Goal: Task Accomplishment & Management: Manage account settings

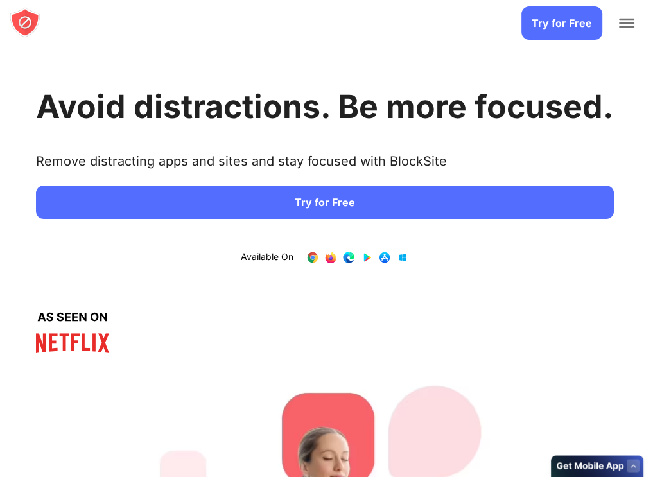
click at [0, 0] on link "Login" at bounding box center [0, 0] width 0 height 0
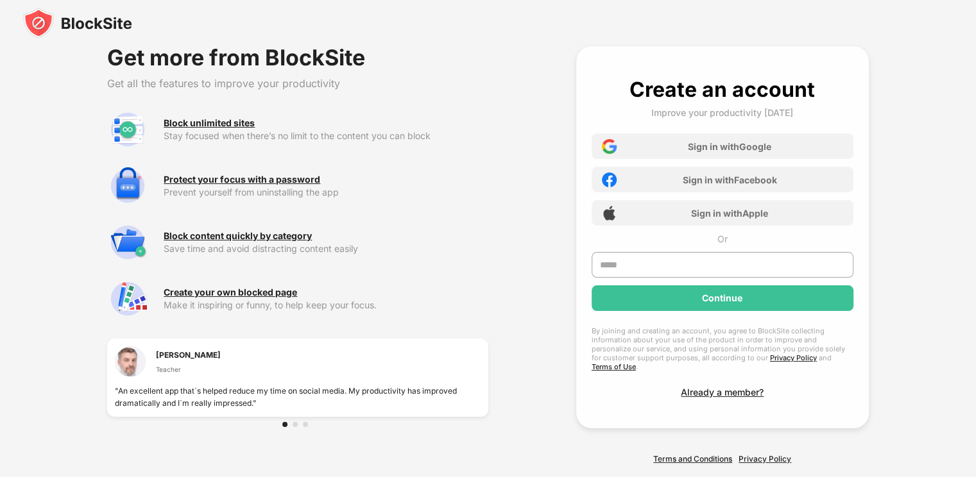
click at [696, 147] on div "Sign in with Google" at bounding box center [729, 146] width 83 height 11
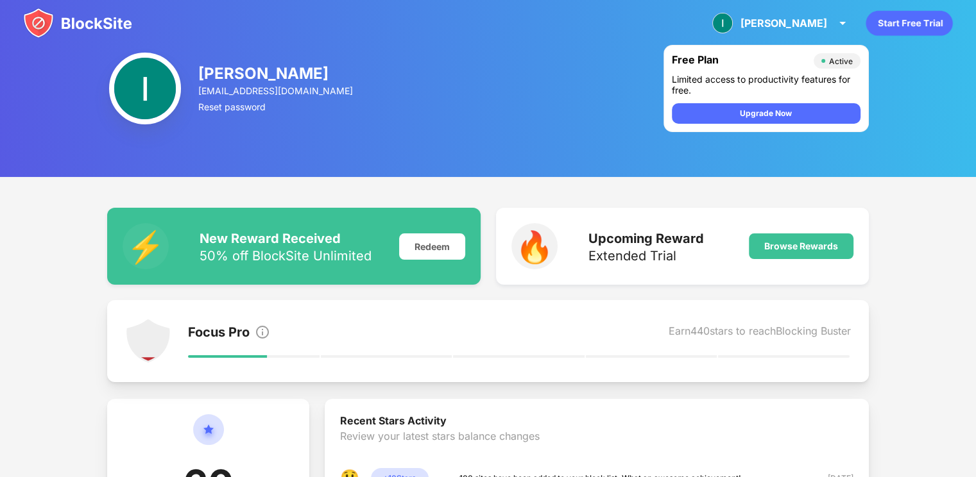
click at [105, 30] on img at bounding box center [77, 23] width 109 height 31
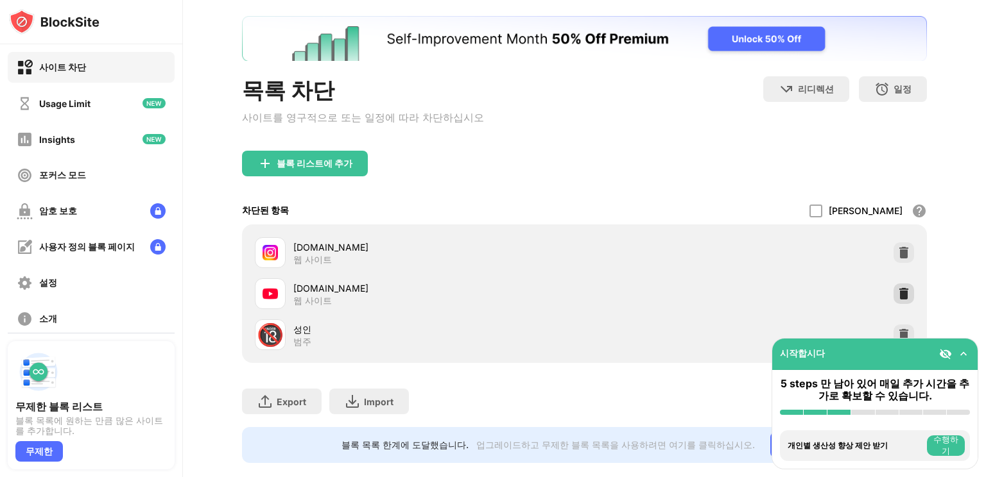
click at [897, 298] on img at bounding box center [903, 293] width 13 height 13
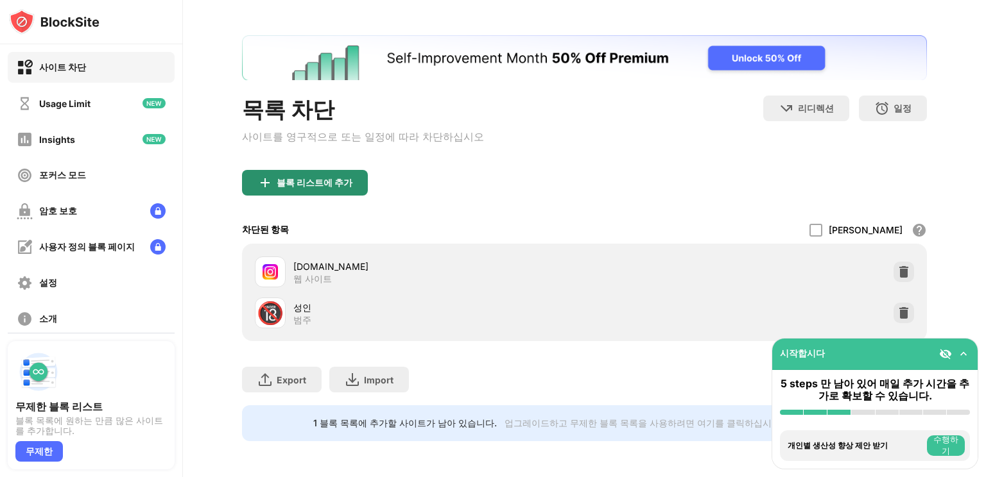
click at [325, 178] on div "블록 리스트에 추가" at bounding box center [315, 183] width 76 height 10
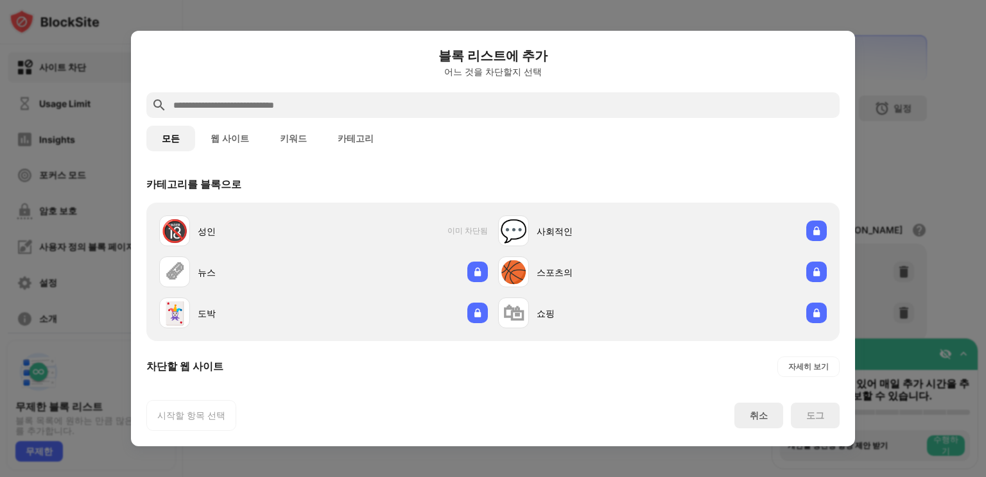
drag, startPoint x: 230, startPoint y: 137, endPoint x: 283, endPoint y: 183, distance: 70.5
click at [229, 136] on button "웹 사이트" at bounding box center [229, 139] width 69 height 26
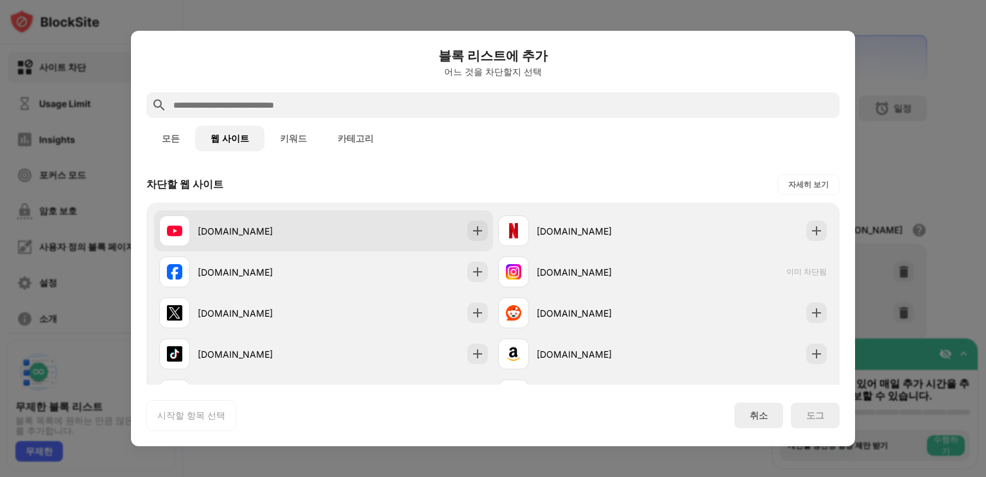
click at [205, 226] on div "[DOMAIN_NAME]" at bounding box center [261, 231] width 126 height 13
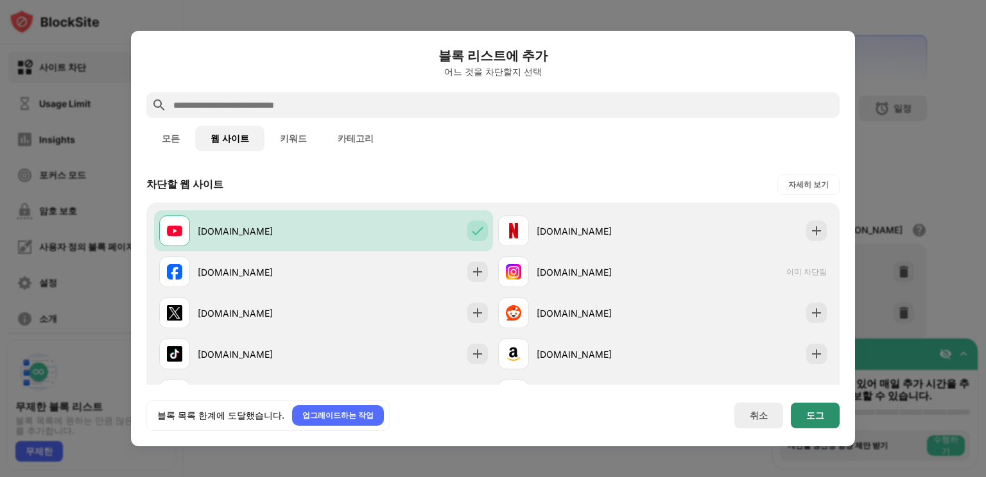
click at [821, 411] on div "도그" at bounding box center [815, 416] width 18 height 10
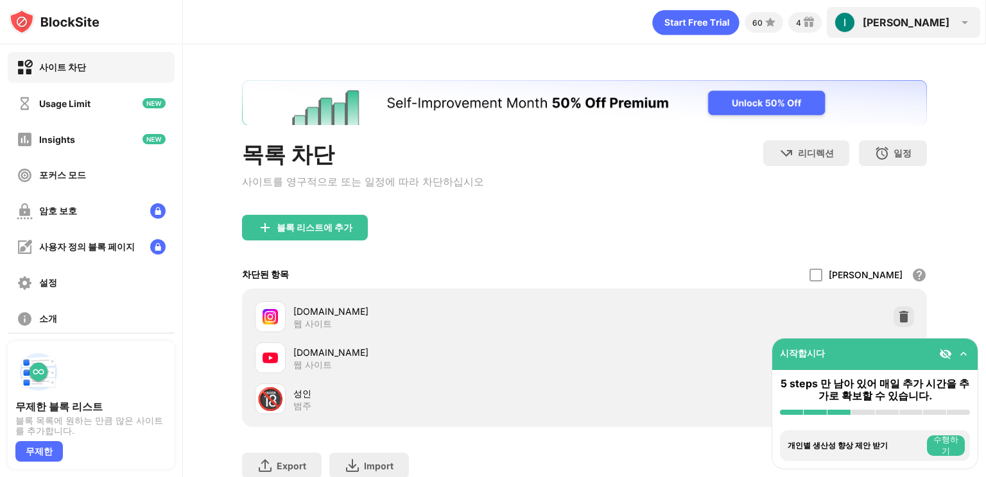
click at [934, 23] on div "[PERSON_NAME]" at bounding box center [905, 22] width 87 height 13
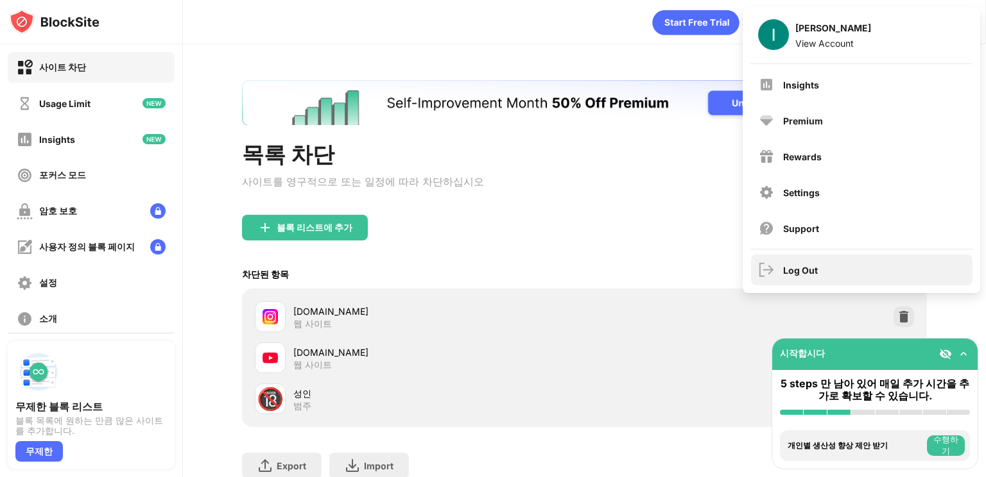
click at [858, 273] on div "Log Out" at bounding box center [861, 270] width 221 height 31
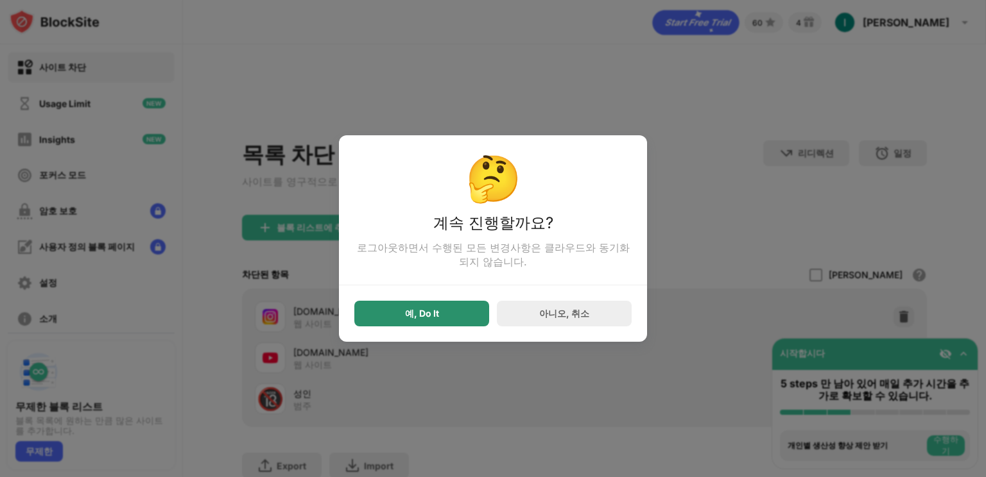
click at [391, 319] on div "예, Do It" at bounding box center [421, 314] width 135 height 26
